Goal: Information Seeking & Learning: Learn about a topic

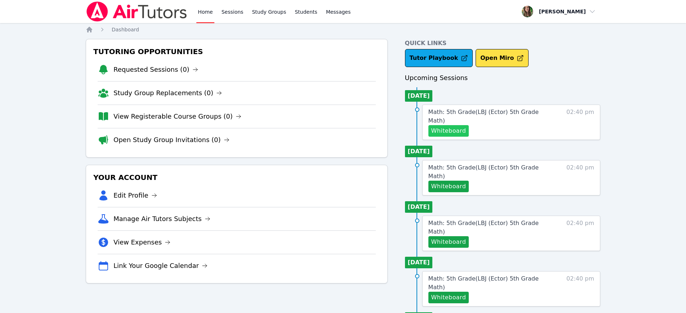
click at [450, 125] on button "Whiteboard" at bounding box center [448, 131] width 41 height 12
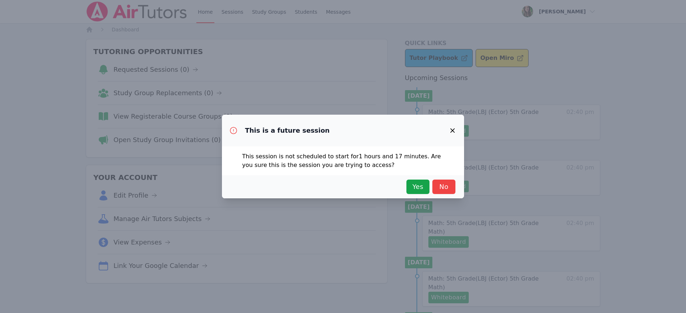
click at [428, 194] on div "Yes No" at bounding box center [343, 186] width 242 height 23
click at [416, 194] on div "Yes No" at bounding box center [343, 186] width 242 height 23
click at [408, 185] on button "Yes" at bounding box center [417, 186] width 23 height 14
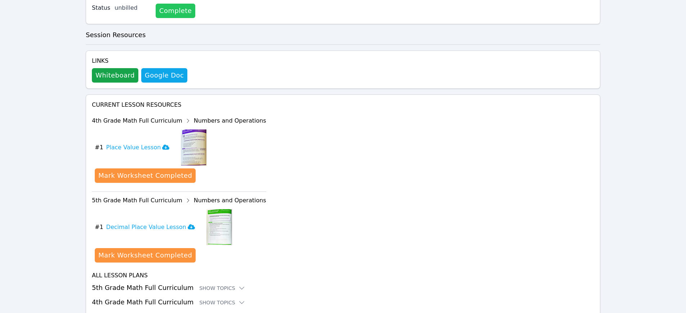
scroll to position [229, 0]
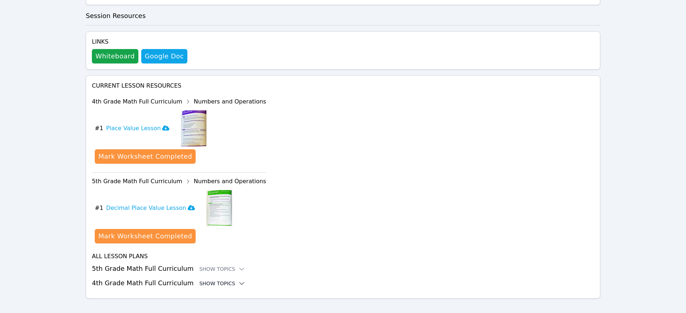
click at [201, 279] on div "Show Topics" at bounding box center [222, 282] width 46 height 7
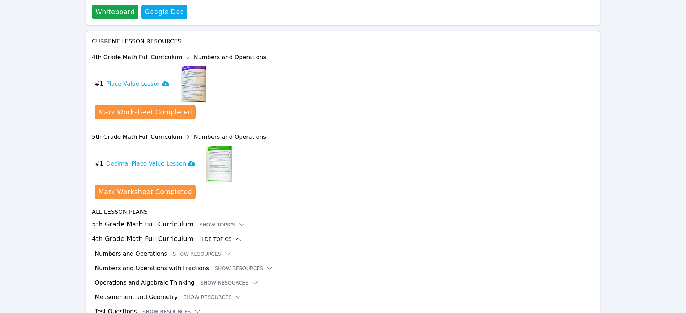
scroll to position [285, 0]
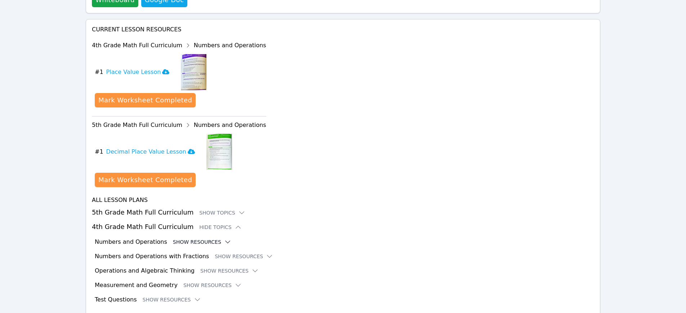
click at [181, 238] on button "Show Resources" at bounding box center [202, 241] width 58 height 7
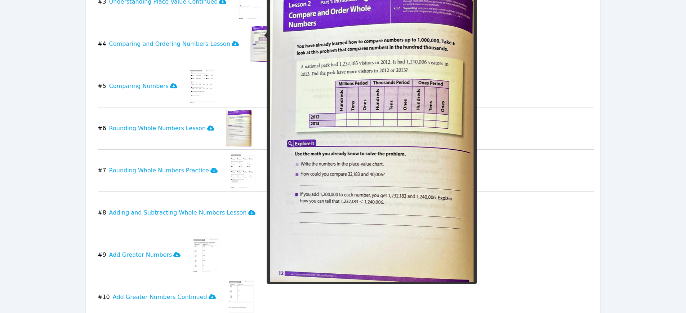
scroll to position [644, 0]
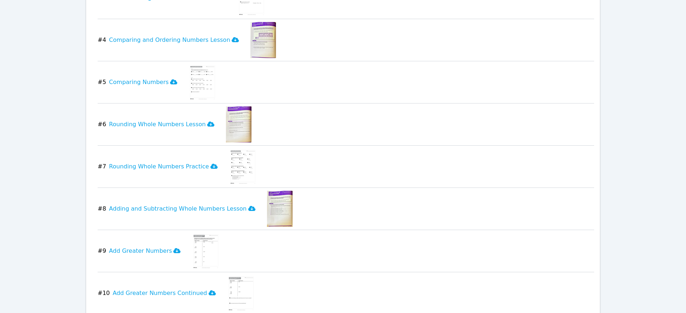
click at [275, 200] on img at bounding box center [280, 208] width 26 height 36
click at [267, 192] on img at bounding box center [280, 208] width 26 height 36
click at [216, 205] on button "# 8 Adding and Subtracting Whole Numbers Lesson" at bounding box center [179, 208] width 163 height 36
click at [156, 248] on button "# 9 Add Greater Numbers" at bounding box center [142, 251] width 89 height 36
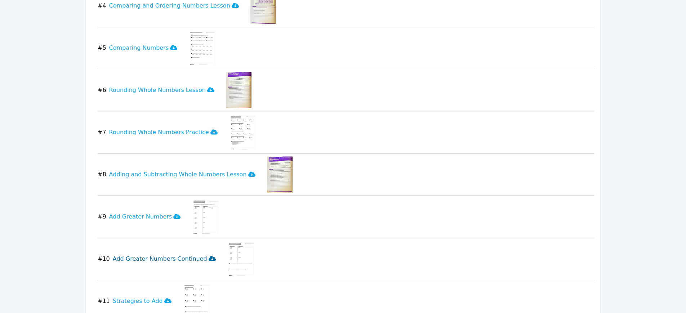
click at [154, 244] on button "# 10 Add Greater Numbers Continued" at bounding box center [160, 259] width 124 height 36
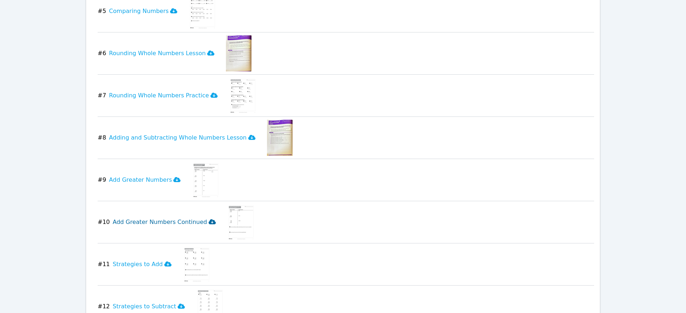
scroll to position [715, 0]
click at [126, 259] on h3 "Strategies to Add" at bounding box center [142, 263] width 59 height 9
click at [153, 301] on h3 "Strategies to Subtract" at bounding box center [149, 305] width 72 height 9
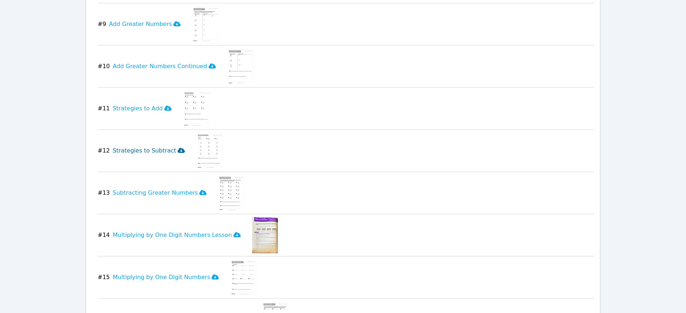
scroll to position [871, 0]
click at [144, 188] on h3 "Subtracting Greater Numbers" at bounding box center [160, 192] width 94 height 9
